Goal: Task Accomplishment & Management: Use online tool/utility

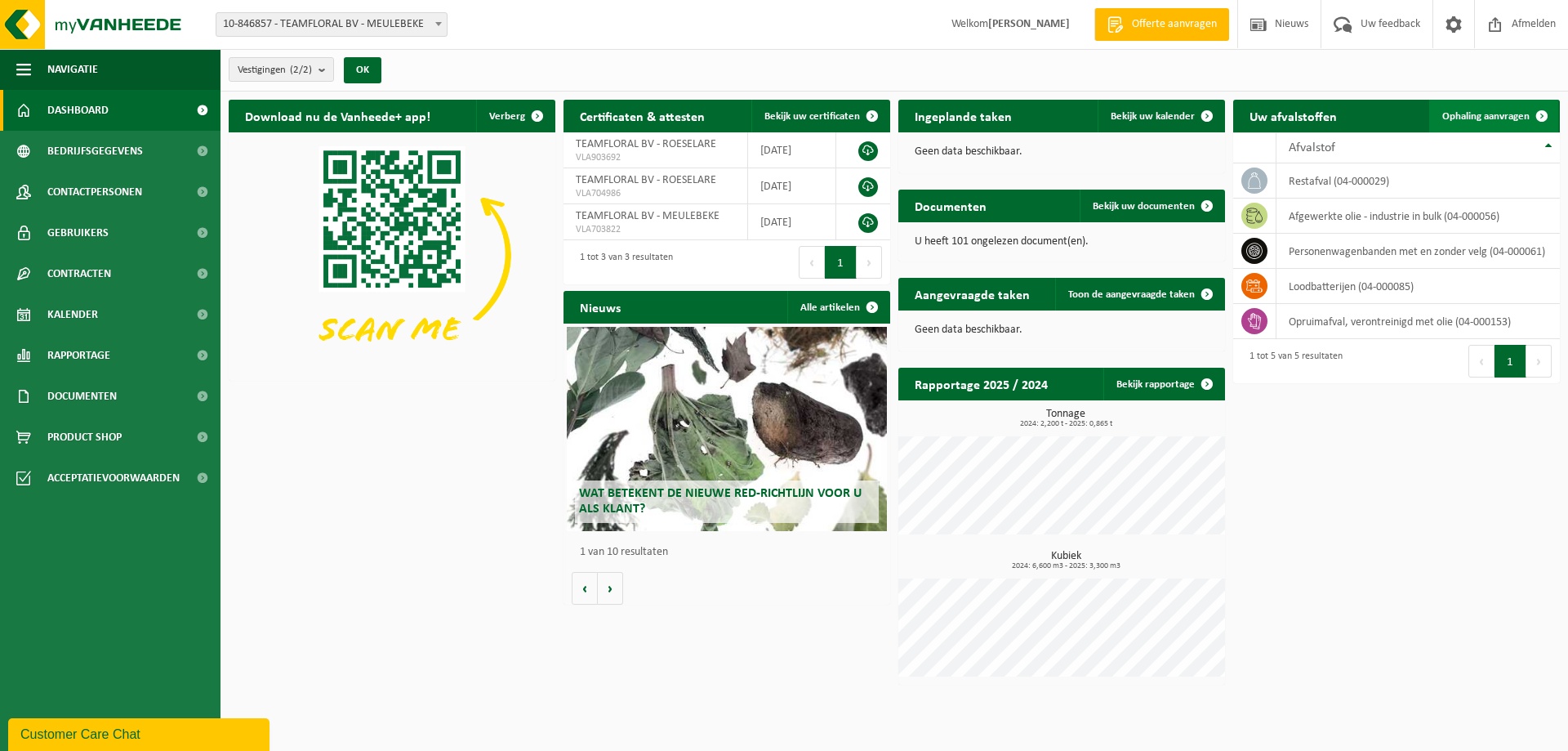
click at [1477, 106] on link "Ophaling aanvragen" at bounding box center [1493, 117] width 129 height 33
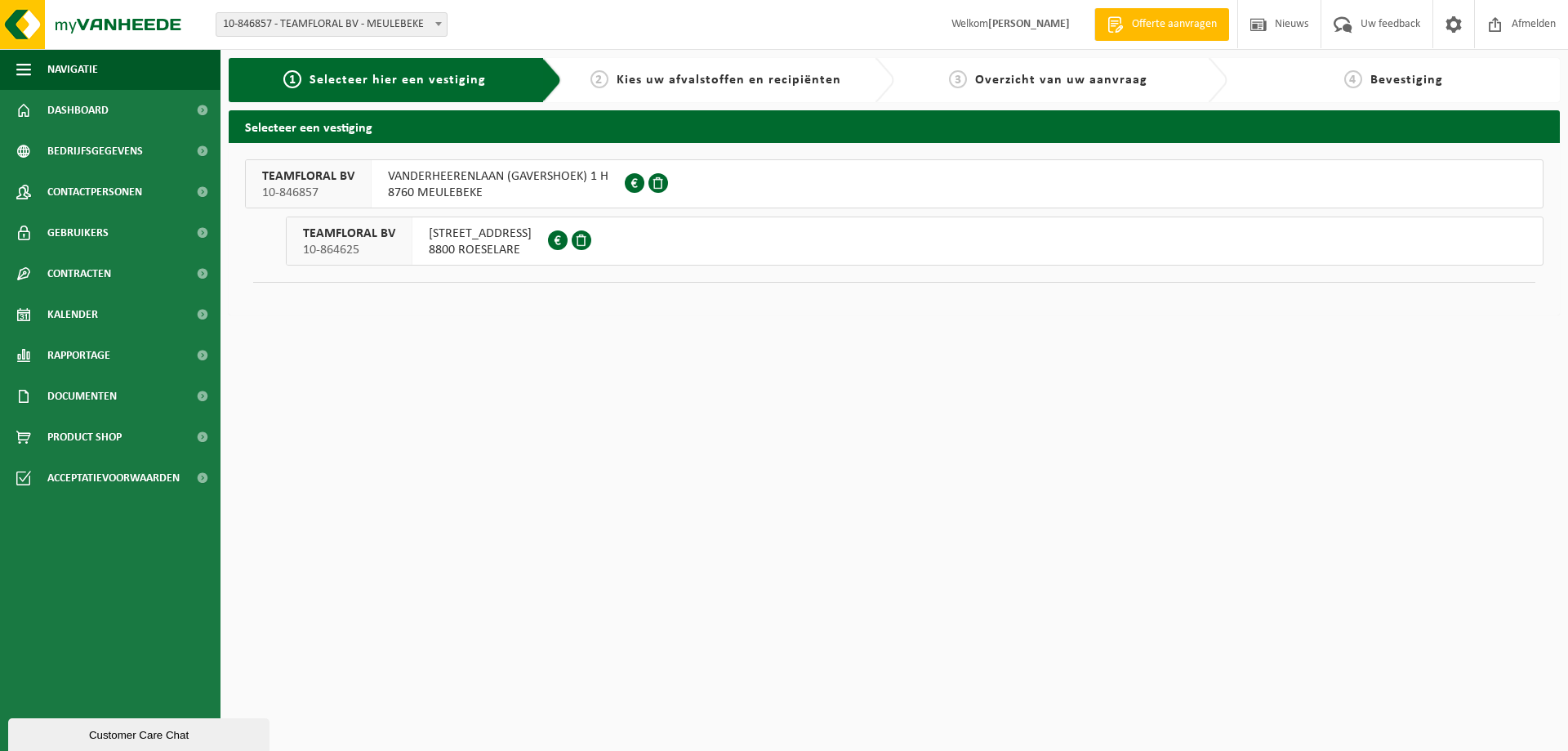
click at [502, 250] on span "8800 ROESELARE" at bounding box center [480, 250] width 103 height 17
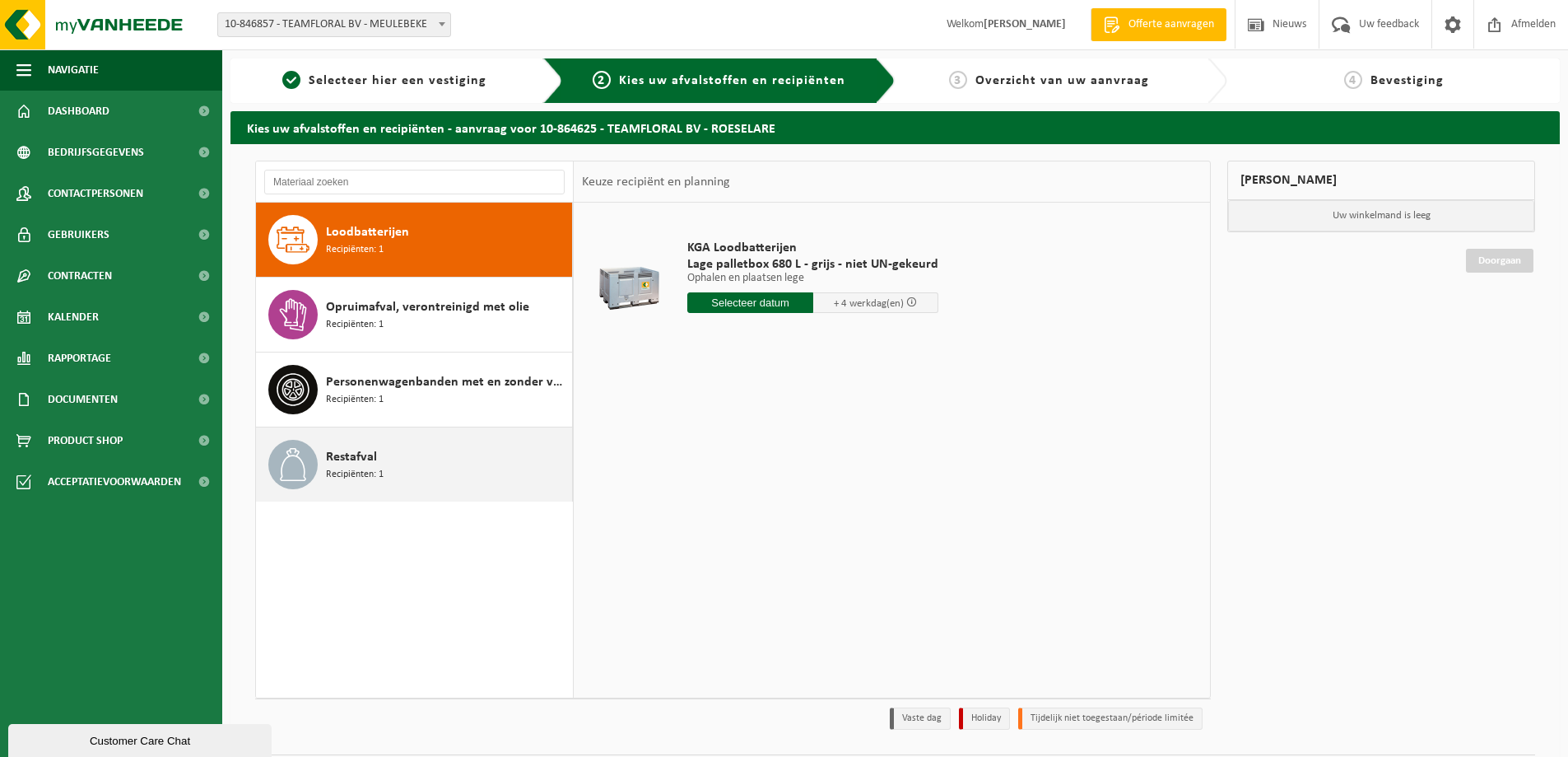
click at [441, 456] on div "Restafval Recipiënten: 1" at bounding box center [446, 464] width 242 height 49
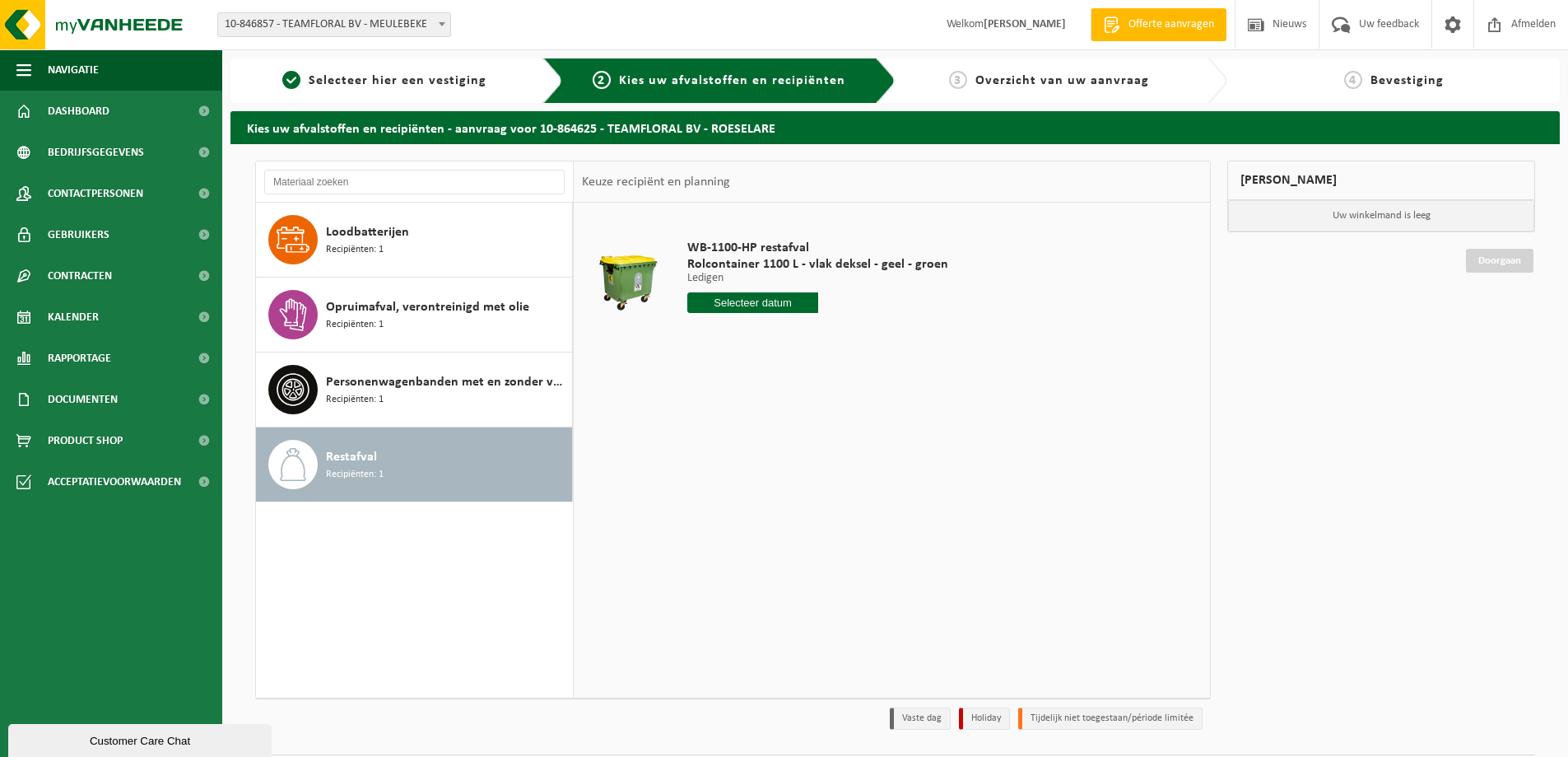
click at [794, 308] on input "text" at bounding box center [753, 302] width 131 height 21
click at [752, 421] on div "10" at bounding box center [761, 422] width 28 height 26
type input "Van 2025-09-10"
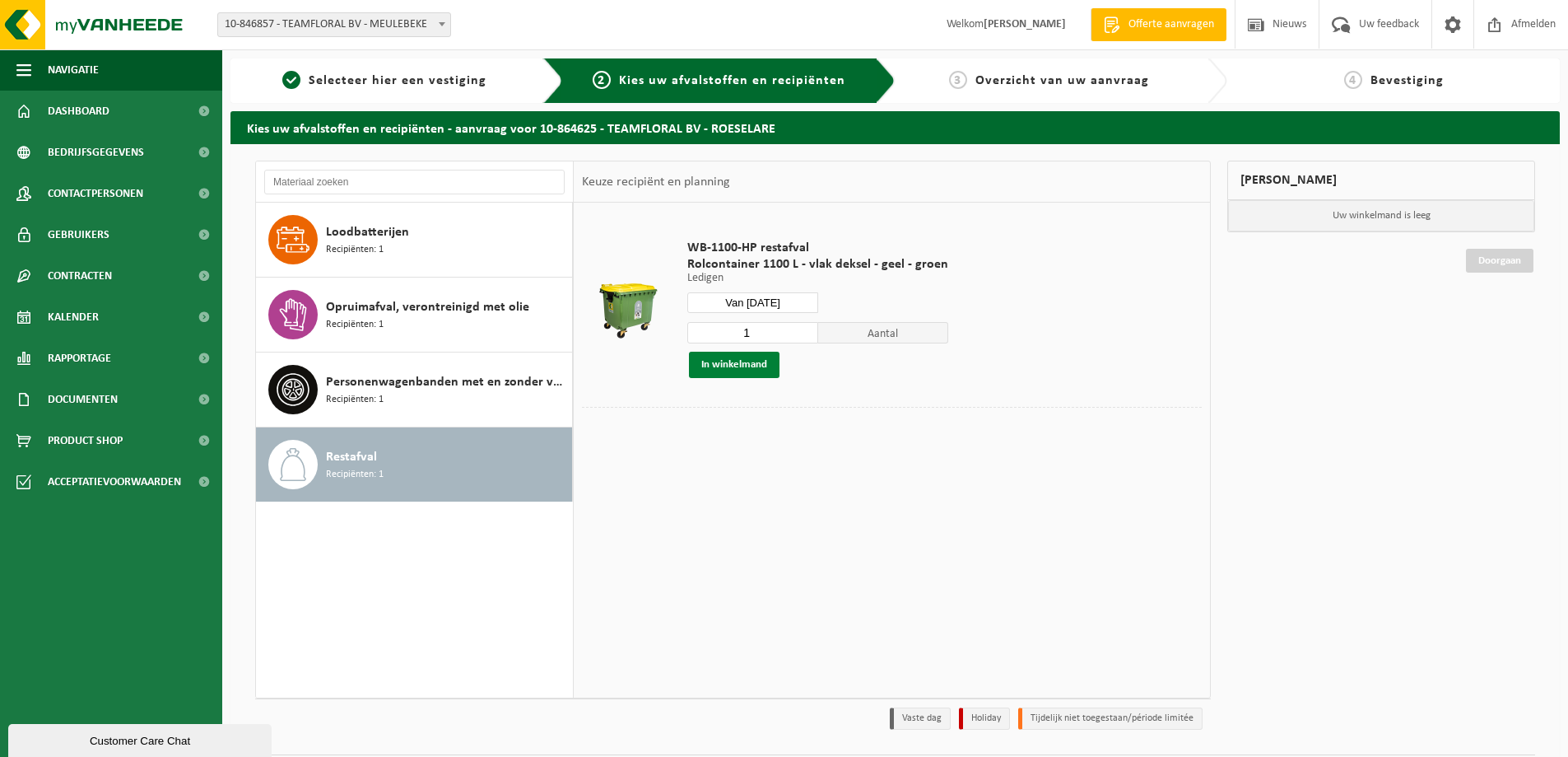
click at [752, 369] on button "In winkelmand" at bounding box center [734, 364] width 90 height 26
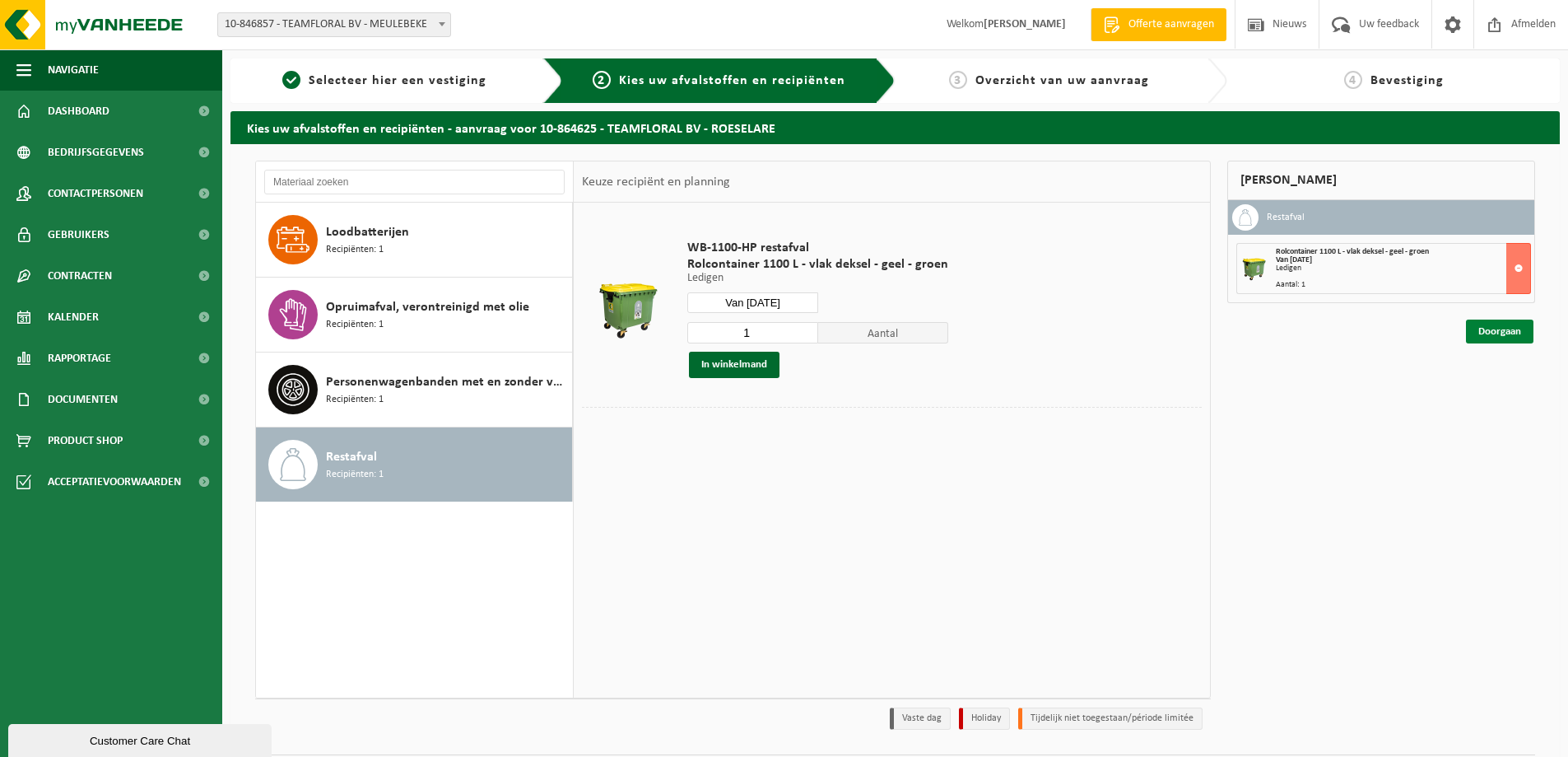
click at [1479, 322] on link "Doorgaan" at bounding box center [1499, 331] width 68 height 24
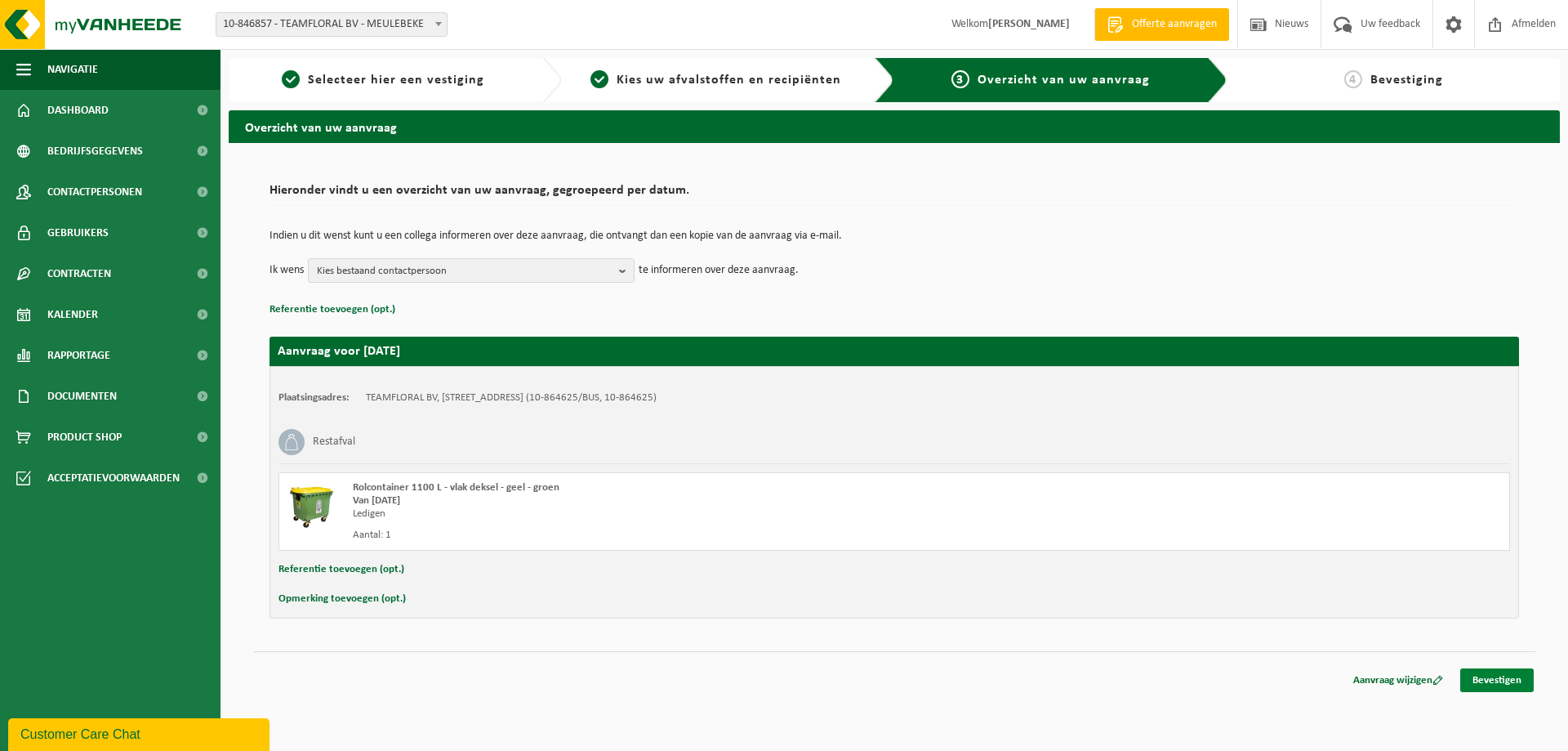
click at [1486, 668] on link "Bevestigen" at bounding box center [1497, 680] width 74 height 23
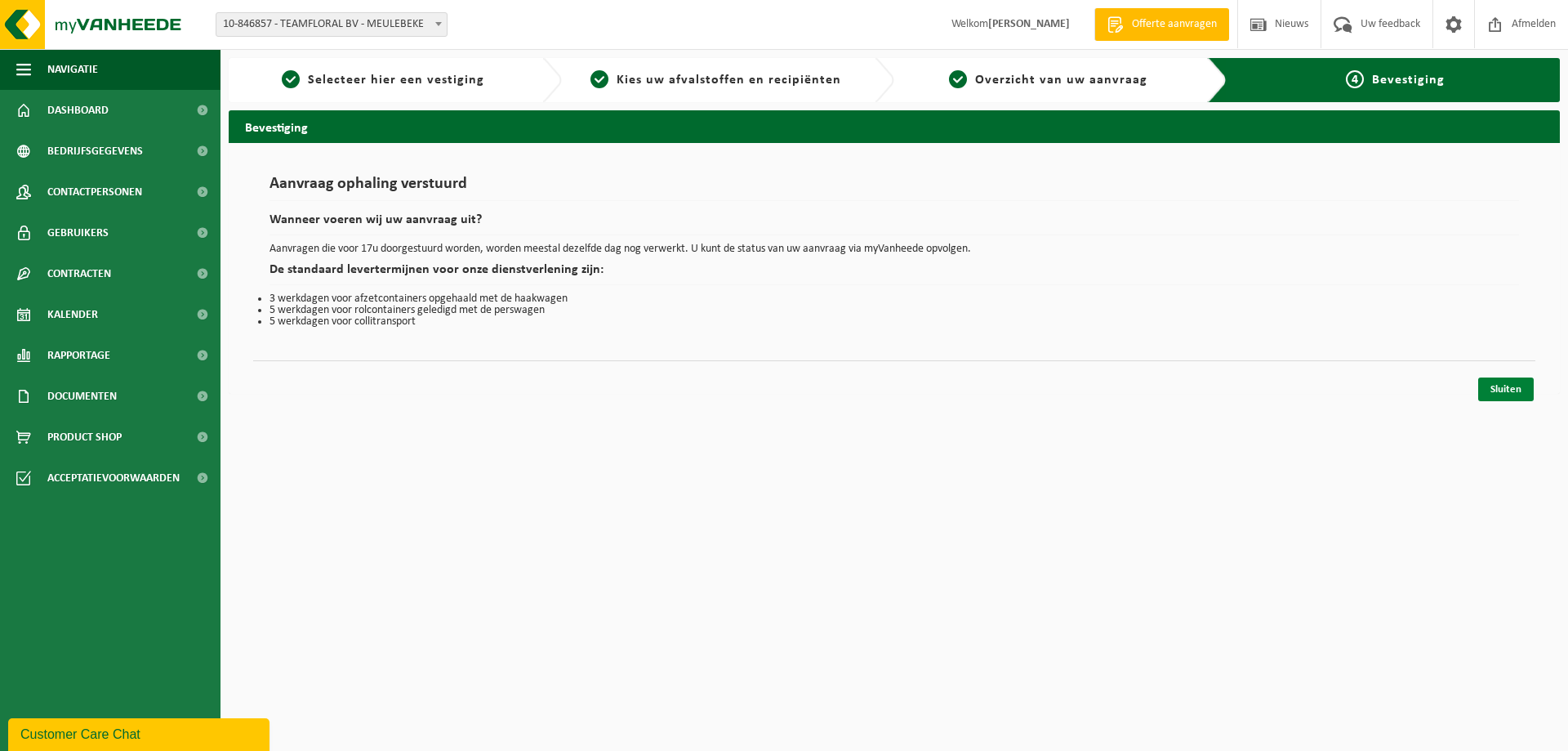
click at [1500, 381] on link "Sluiten" at bounding box center [1506, 389] width 55 height 23
